Goal: Task Accomplishment & Management: Use online tool/utility

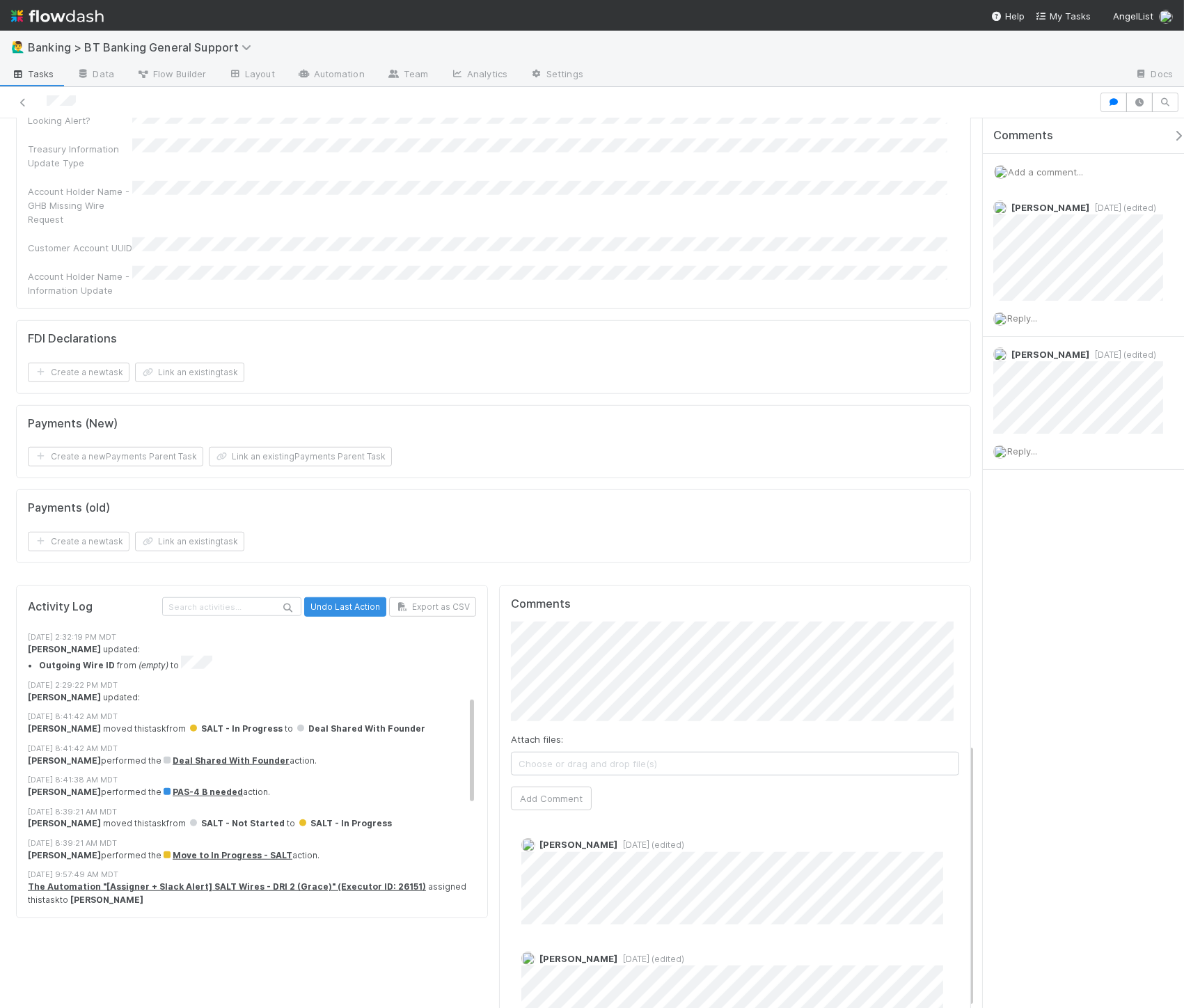
scroll to position [58, 0]
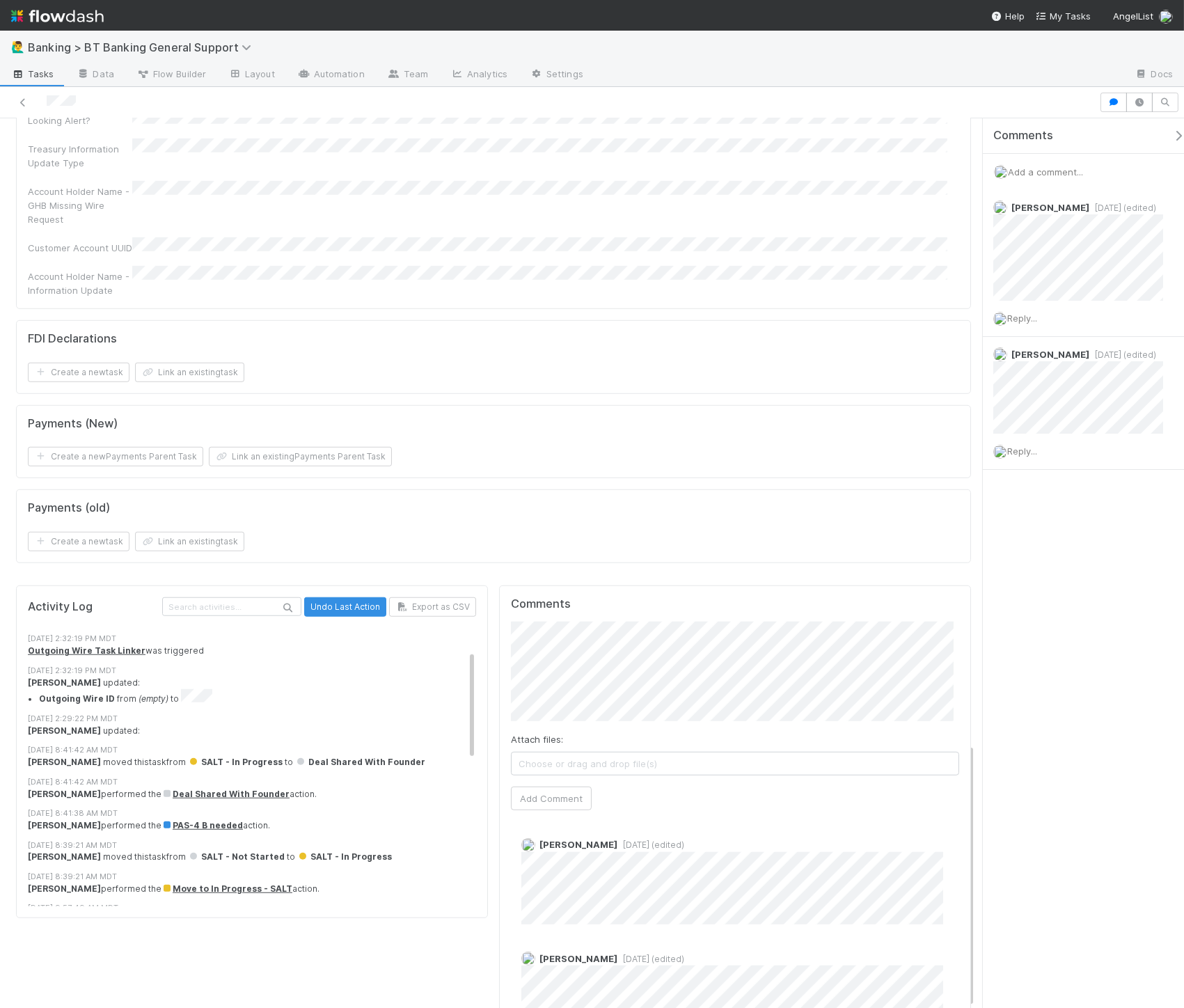
click at [115, 819] on div "[PERSON_NAME] performed the PAS-4 B needed action." at bounding box center [258, 825] width 460 height 13
click at [109, 788] on div "[PERSON_NAME] performed the Deal Shared With Founder action." at bounding box center [258, 794] width 460 height 13
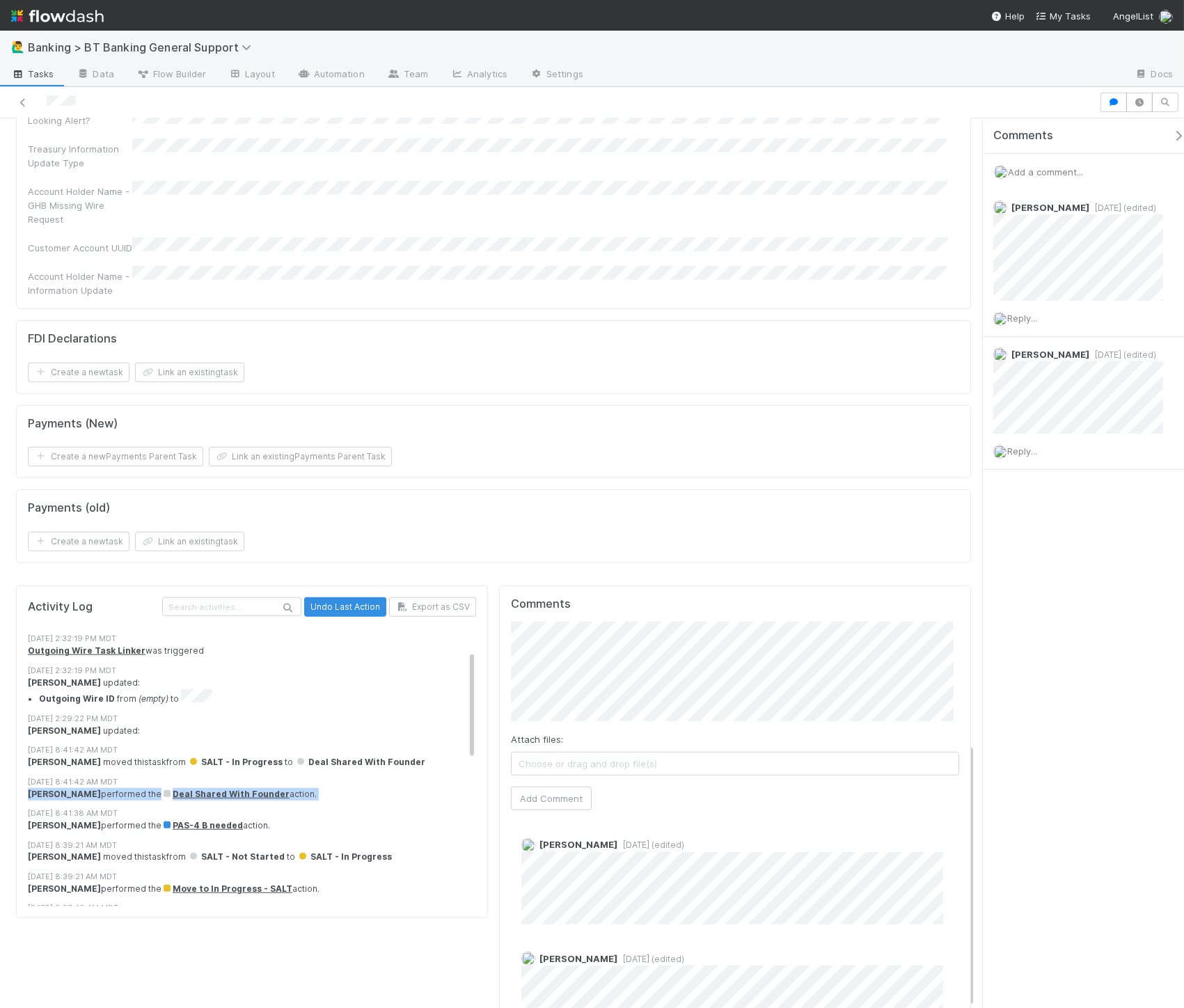
click at [109, 788] on div "[PERSON_NAME] performed the Deal Shared With Founder action." at bounding box center [258, 794] width 460 height 13
click at [129, 755] on div "[PERSON_NAME] moved this task from SALT - In Progress to Deal Shared With Found…" at bounding box center [258, 761] width 460 height 13
drag, startPoint x: 129, startPoint y: 678, endPoint x: 138, endPoint y: 679, distance: 9.1
click at [131, 755] on div "[PERSON_NAME] moved this task from SALT - In Progress to Deal Shared With Found…" at bounding box center [258, 761] width 460 height 13
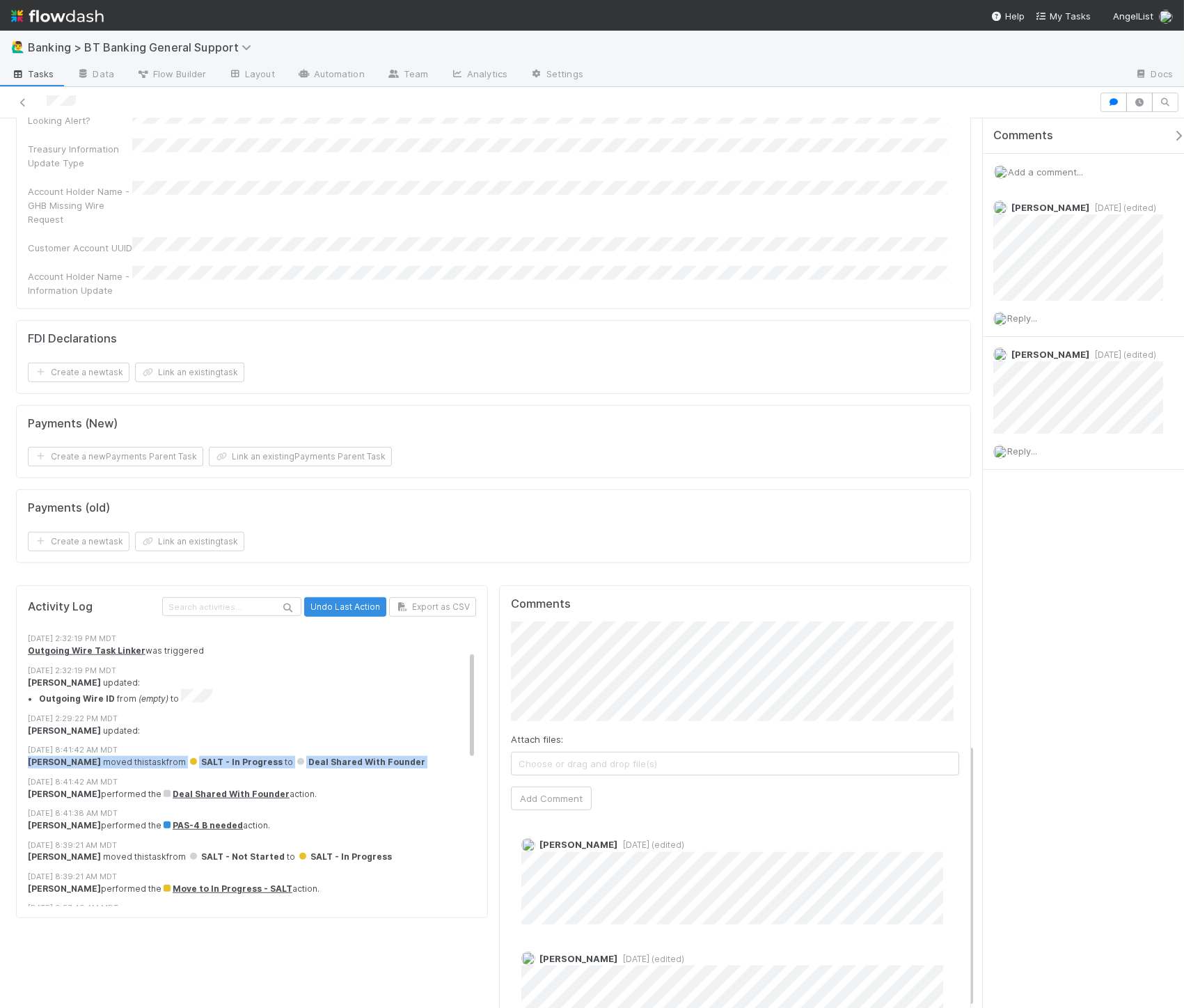
click at [140, 755] on div "[PERSON_NAME] moved this task from SALT - In Progress to Deal Shared With Found…" at bounding box center [258, 761] width 460 height 13
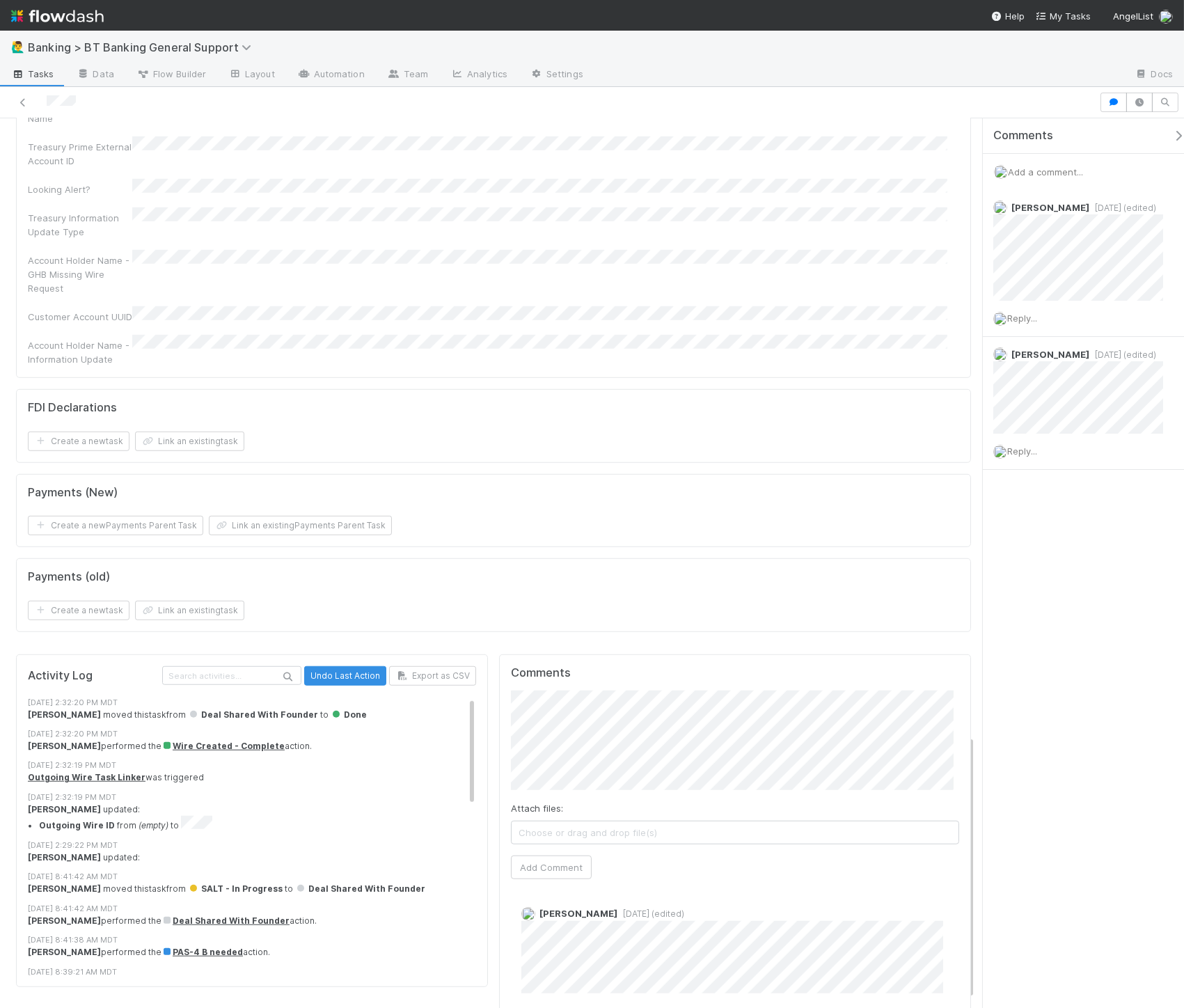
scroll to position [1994, 0]
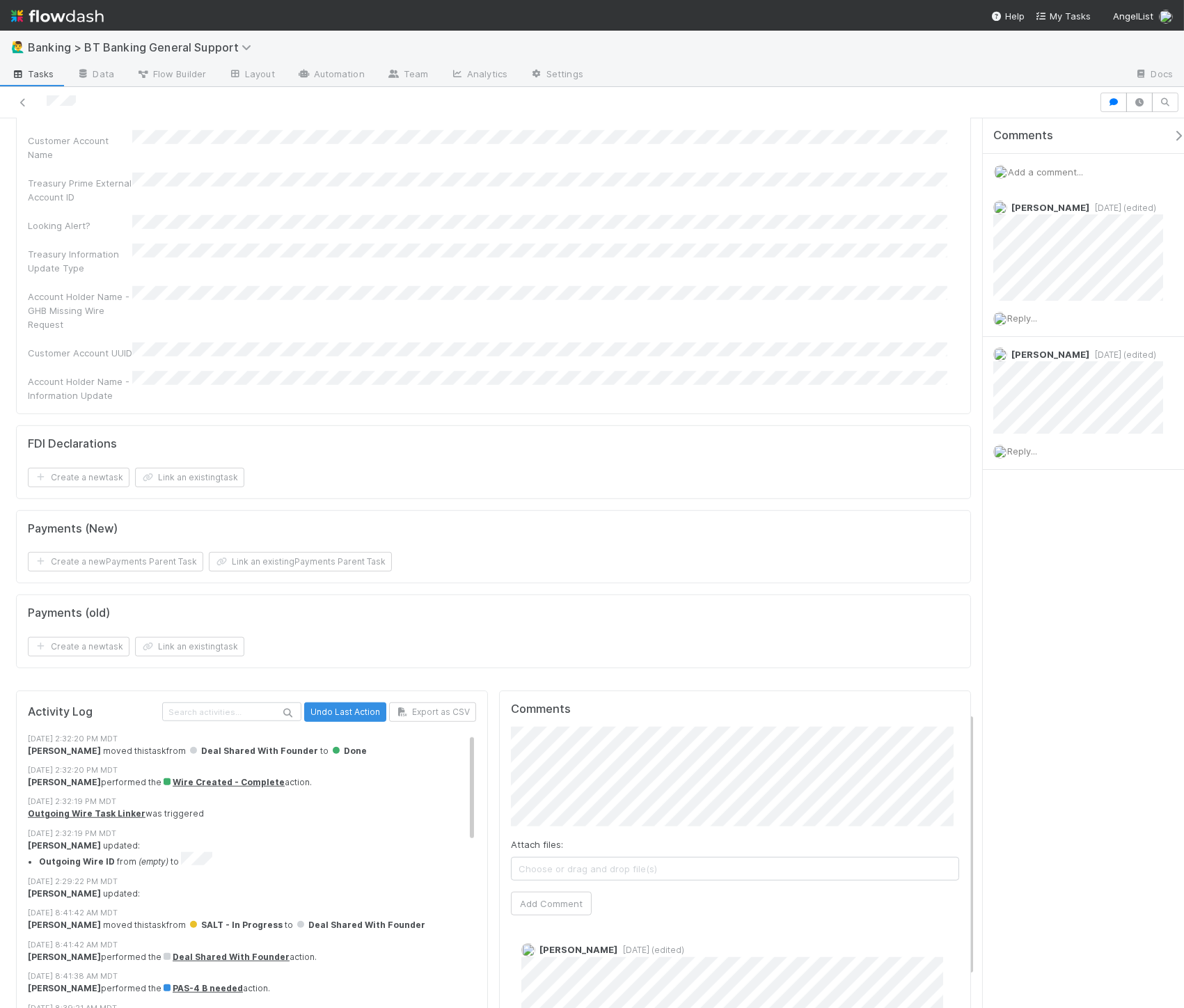
click at [278, 776] on div "[PERSON_NAME] performed the Wire Created - Complete action." at bounding box center [258, 782] width 460 height 13
click at [341, 776] on div "[PERSON_NAME] performed the Wire Created - Complete action." at bounding box center [258, 782] width 460 height 13
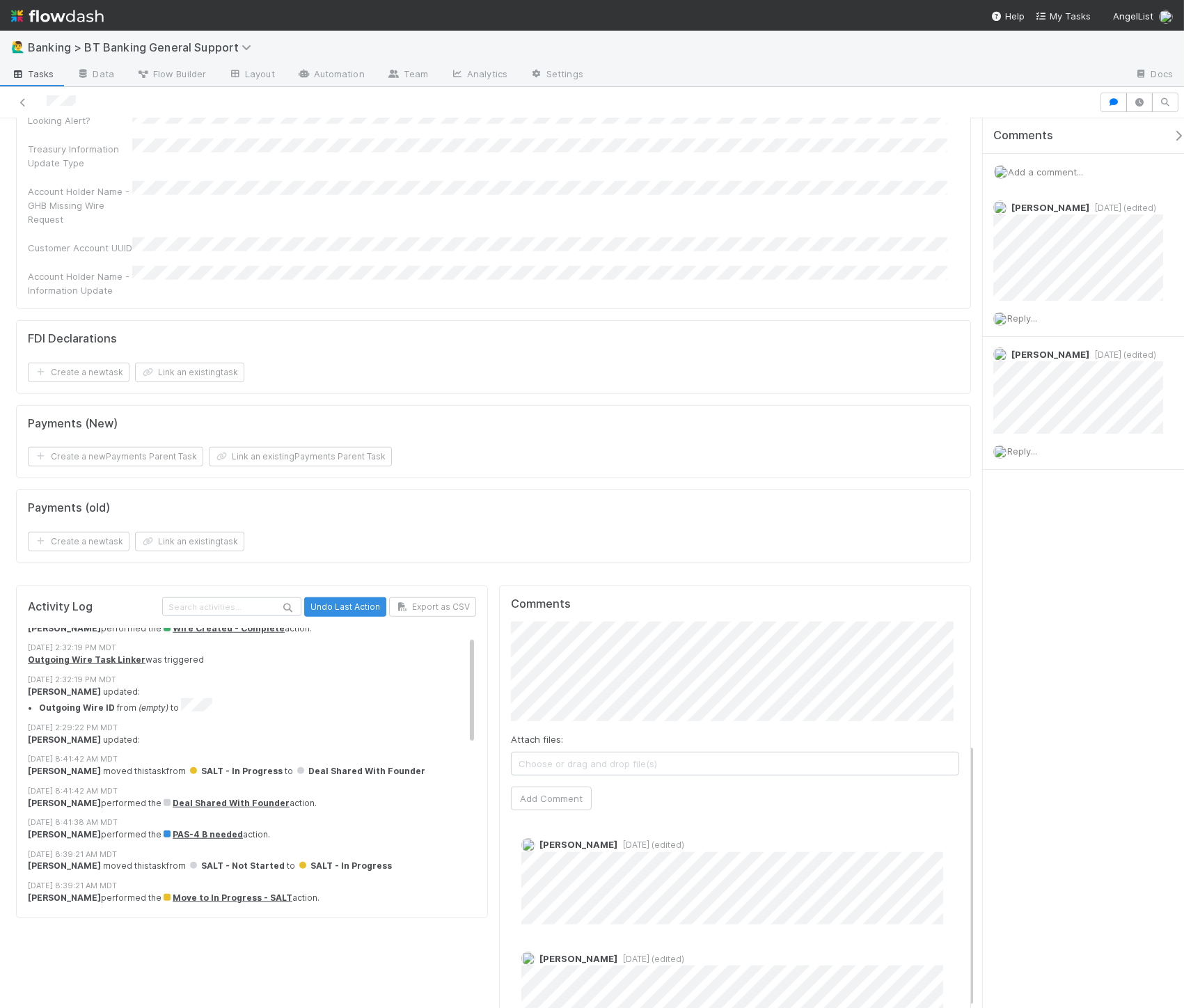
scroll to position [18, 0]
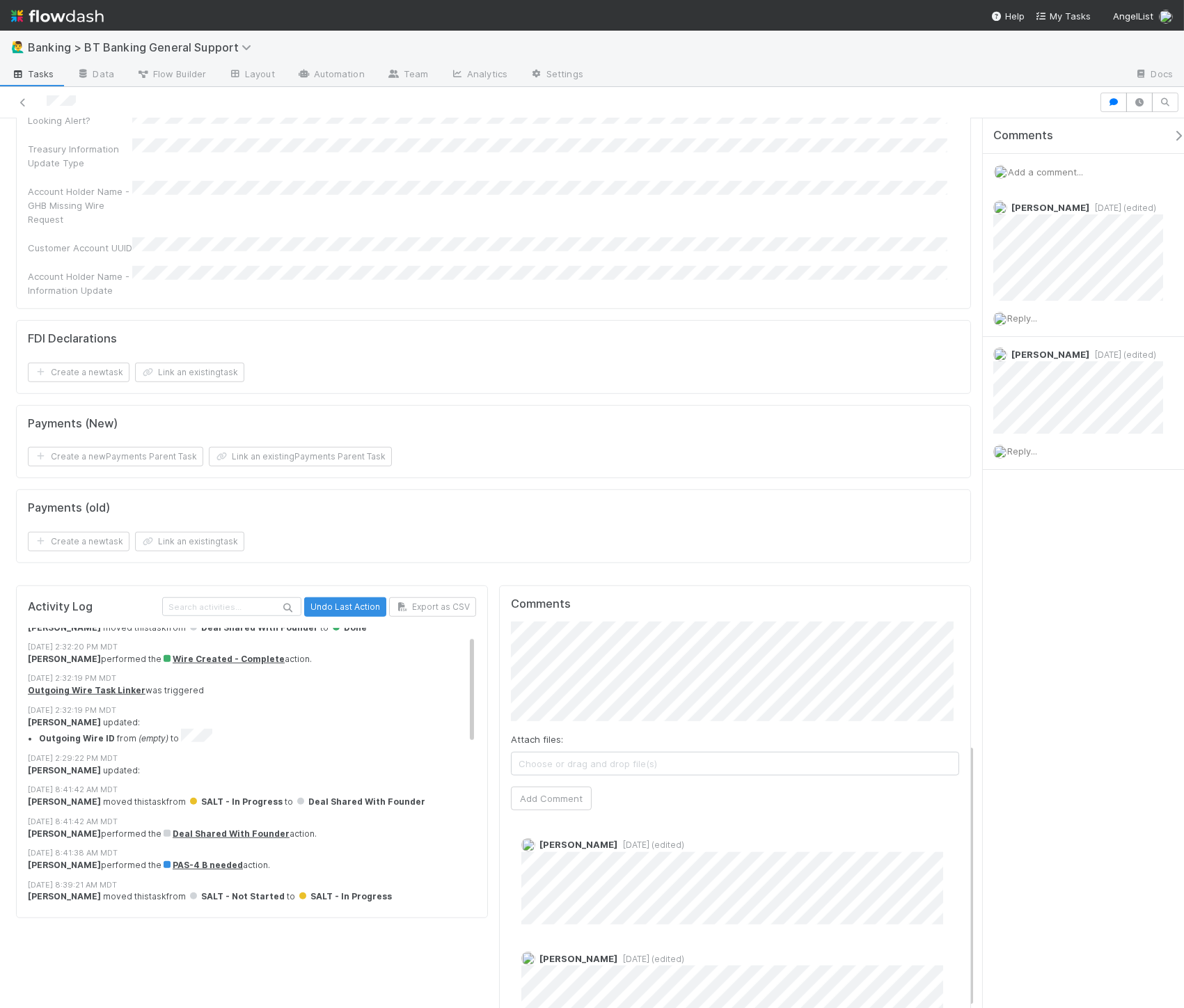
click at [105, 827] on div "[PERSON_NAME] performed the Deal Shared With Founder action." at bounding box center [258, 834] width 460 height 13
click at [115, 796] on div "[PERSON_NAME] moved this task from SALT - In Progress to Deal Shared With Found…" at bounding box center [258, 802] width 460 height 13
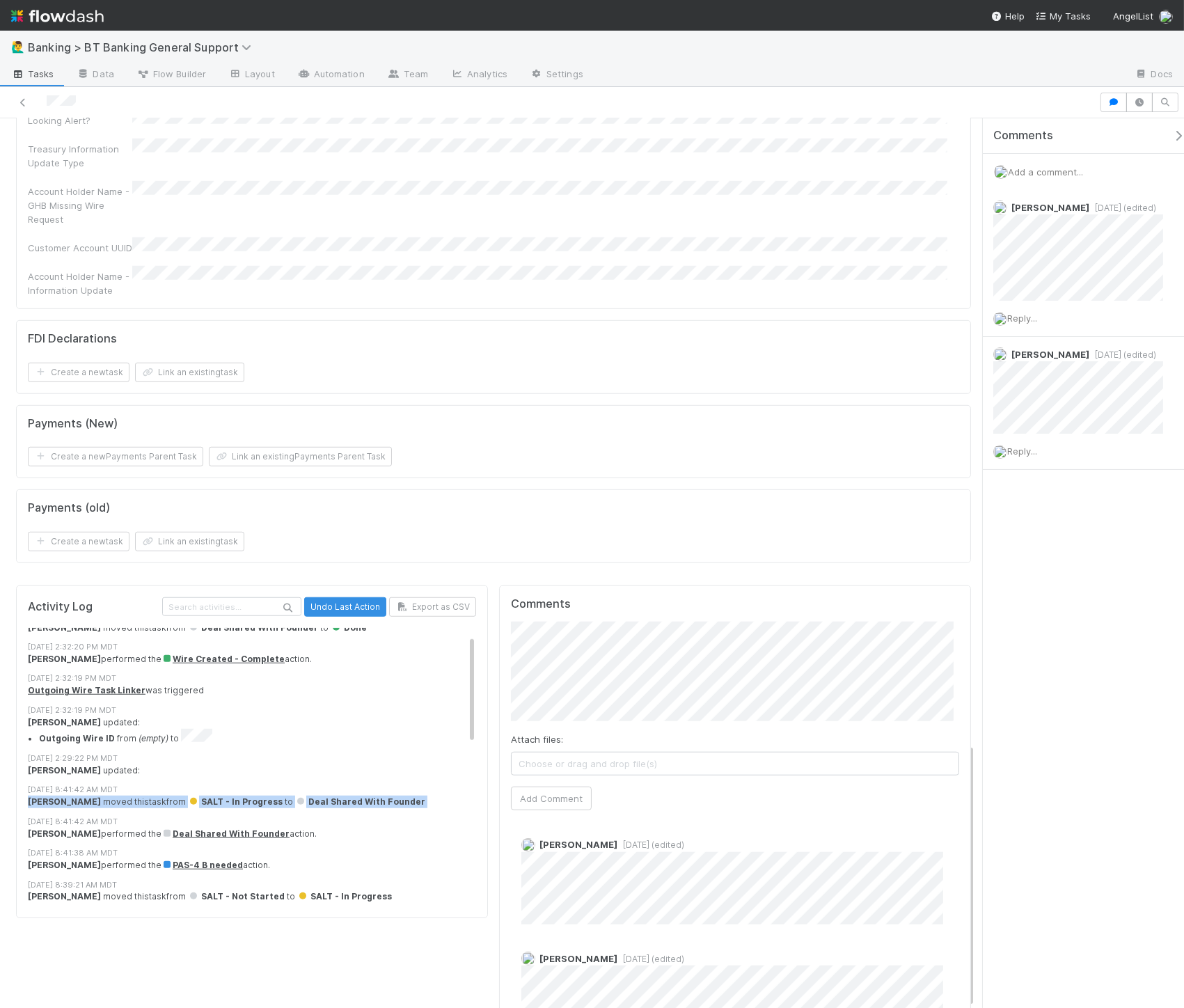
click at [115, 796] on div "[PERSON_NAME] moved this task from SALT - In Progress to Deal Shared With Found…" at bounding box center [258, 802] width 460 height 13
click at [104, 764] on div "[PERSON_NAME] updated:" at bounding box center [258, 770] width 460 height 13
drag, startPoint x: 104, startPoint y: 688, endPoint x: 191, endPoint y: 680, distance: 87.4
click at [105, 764] on div "[PERSON_NAME] updated:" at bounding box center [258, 770] width 460 height 13
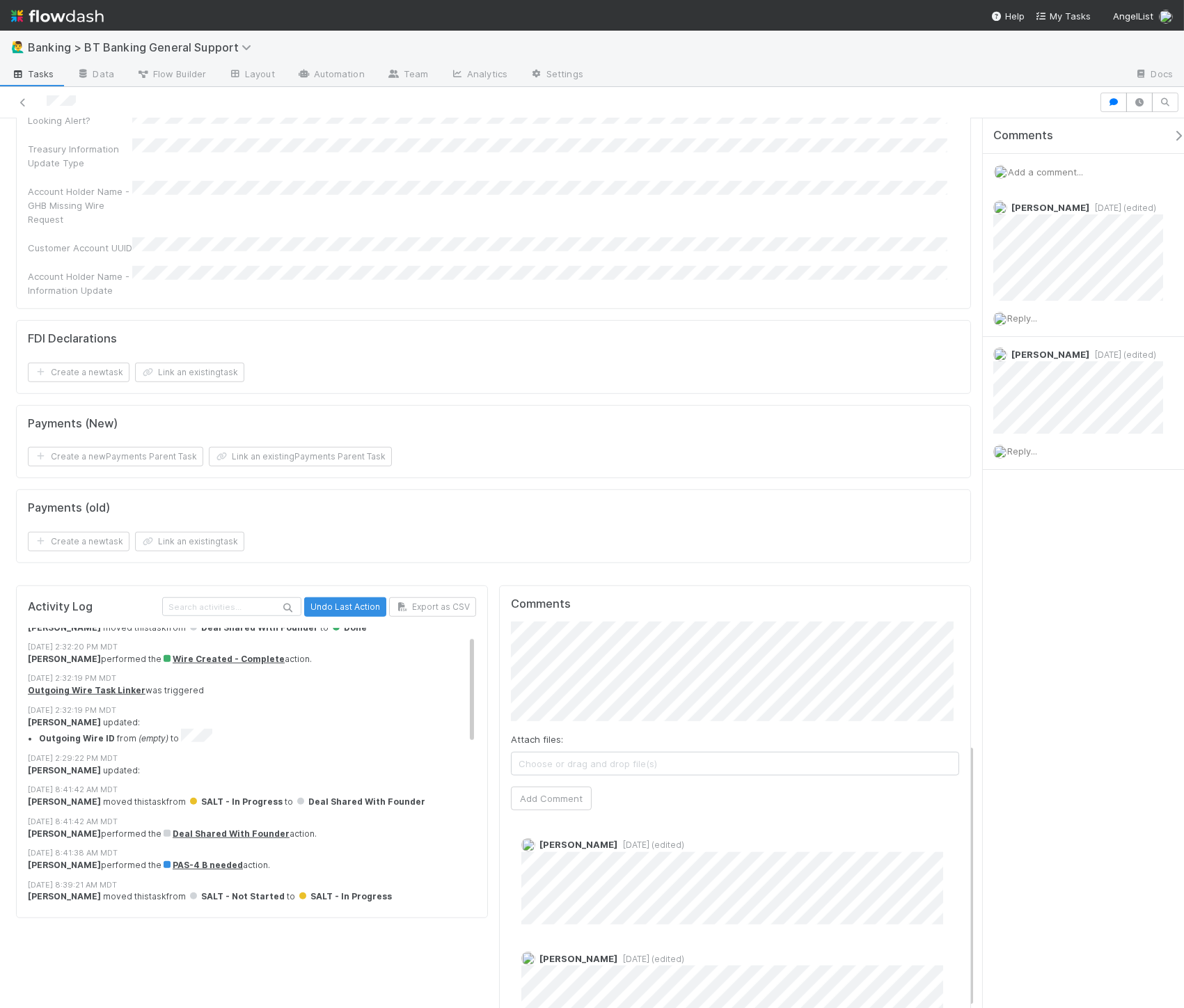
click at [192, 752] on div "[DATE] 2:29:22 PM MDT" at bounding box center [258, 758] width 460 height 12
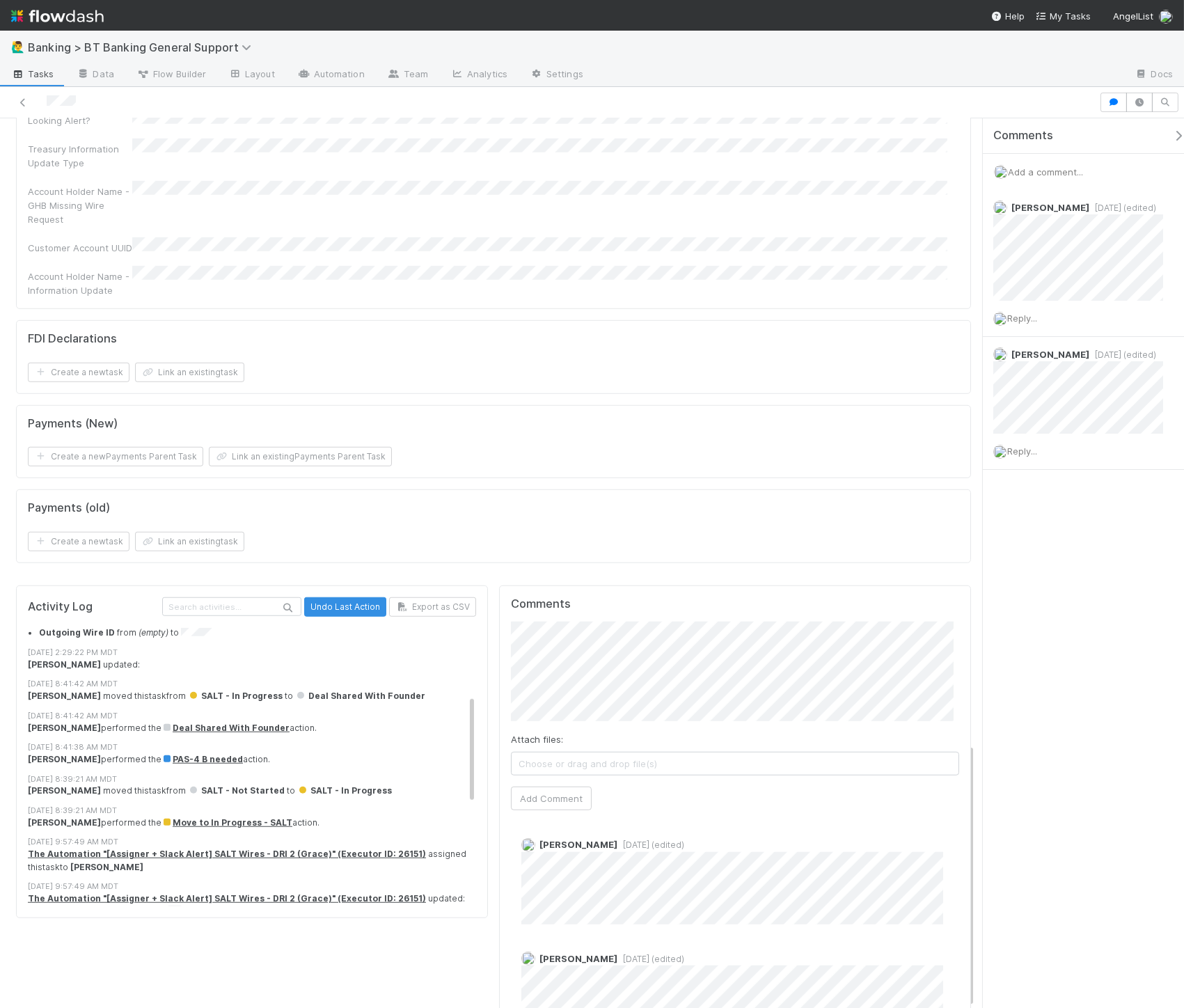
scroll to position [429, 0]
